Goal: Information Seeking & Learning: Learn about a topic

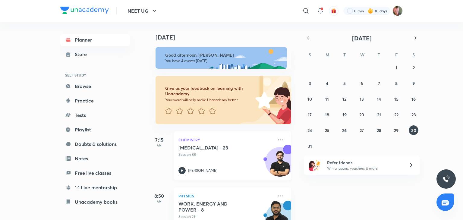
click at [181, 166] on div "[MEDICAL_DATA] - 23 Session 88 [PERSON_NAME]" at bounding box center [226, 160] width 95 height 30
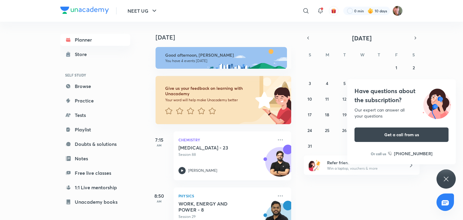
click at [332, 98] on div "27 28 29 30 31 1 2 3 4 5 6 7 8 9 10 11 12 13 14 15 16 17 18 19 20 21 22 23 24 2…" at bounding box center [362, 107] width 116 height 88
click at [326, 97] on abbr "11" at bounding box center [327, 99] width 4 height 6
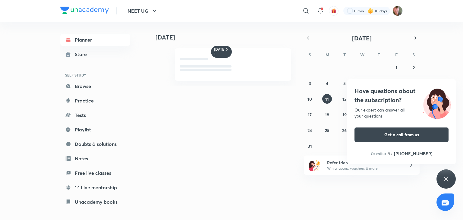
click at [444, 181] on icon at bounding box center [446, 179] width 7 height 7
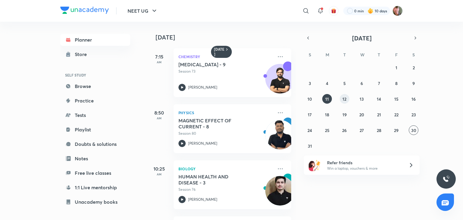
click at [342, 99] on button "12" at bounding box center [345, 99] width 10 height 10
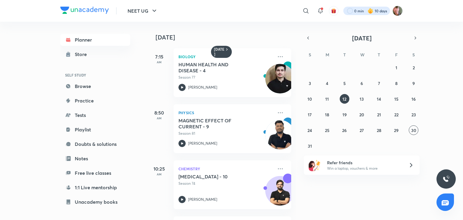
click at [353, 7] on div at bounding box center [367, 11] width 47 height 8
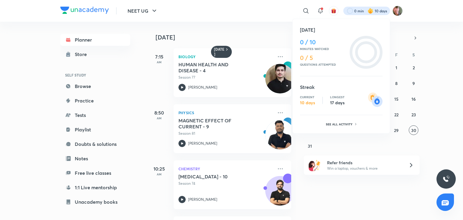
click at [182, 199] on div at bounding box center [231, 110] width 463 height 220
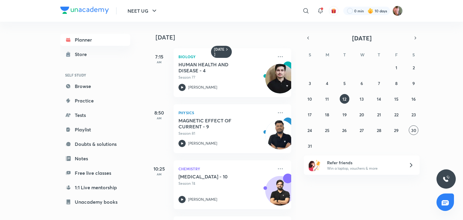
click at [182, 199] on icon at bounding box center [182, 199] width 2 height 2
